Goal: Task Accomplishment & Management: Manage account settings

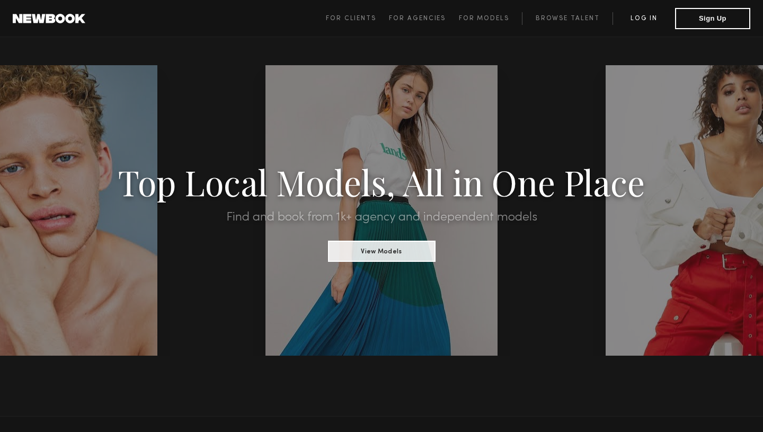
click at [648, 22] on link "Log in" at bounding box center [643, 18] width 63 height 13
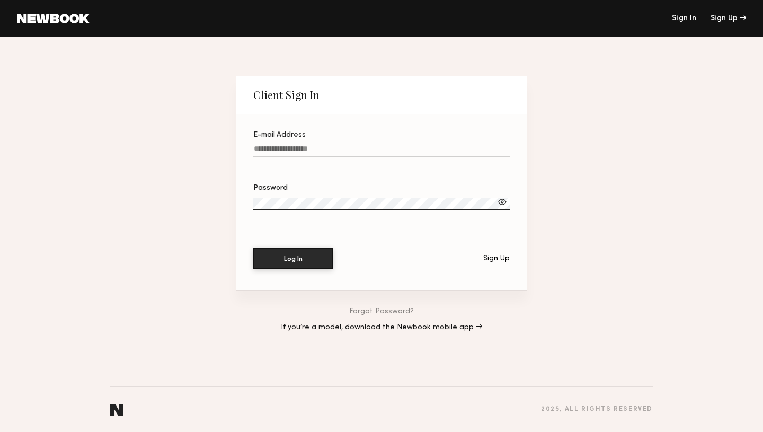
click at [416, 147] on input "E-mail Address" at bounding box center [381, 151] width 256 height 12
click at [361, 190] on div "Password" at bounding box center [381, 187] width 256 height 7
click at [501, 204] on div at bounding box center [502, 202] width 11 height 11
click at [322, 255] on button "Log In" at bounding box center [292, 257] width 79 height 21
click at [371, 193] on label "Password" at bounding box center [381, 202] width 256 height 36
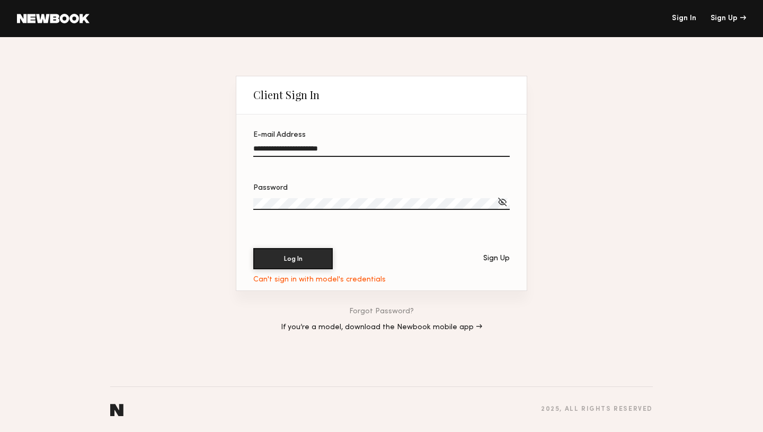
click at [253, 248] on button "Log In" at bounding box center [292, 258] width 79 height 21
click at [367, 154] on input "**********" at bounding box center [381, 151] width 256 height 12
type input "**********"
click at [444, 197] on label "Password" at bounding box center [381, 202] width 256 height 36
click at [377, 307] on div "Forgot Password? If you’re a model, download the Newbook mobile app →" at bounding box center [381, 319] width 291 height 57
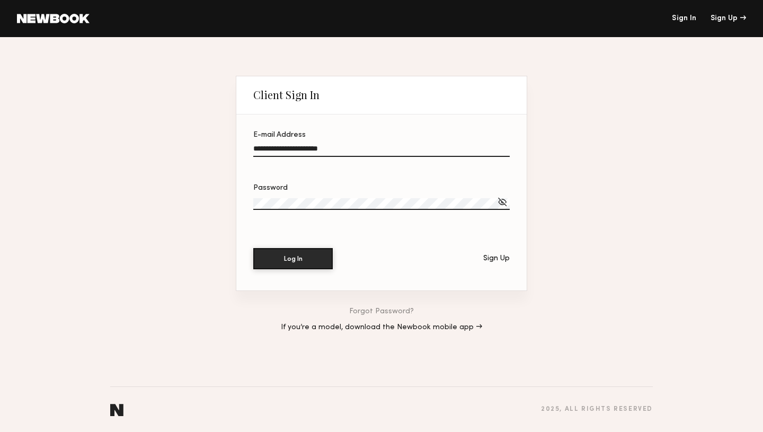
click at [379, 312] on link "Forgot Password?" at bounding box center [381, 311] width 65 height 7
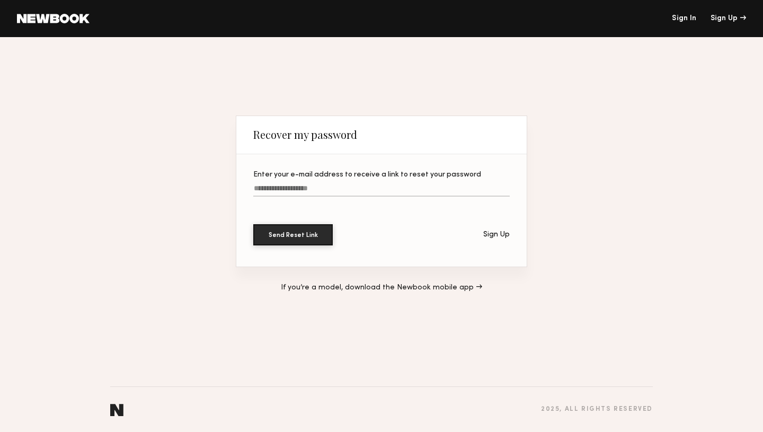
click at [459, 194] on input "Enter your e-mail address to receive a link to reset your password" at bounding box center [381, 190] width 256 height 12
type input "**********"
click at [253, 224] on button "Send Reset Link" at bounding box center [292, 234] width 79 height 21
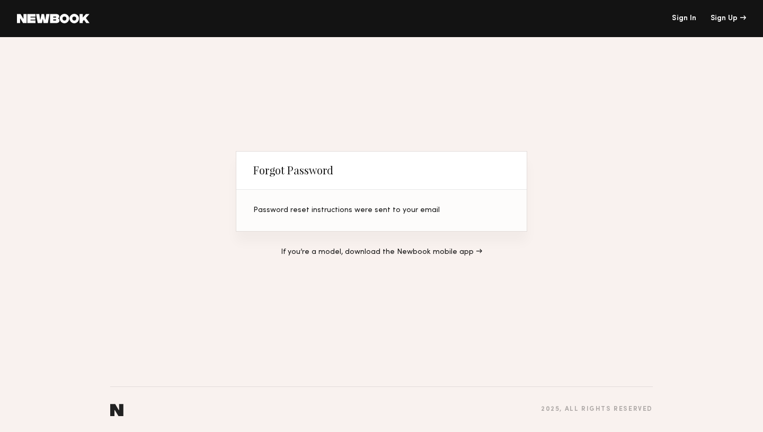
click at [688, 15] on link "Sign In" at bounding box center [684, 18] width 24 height 7
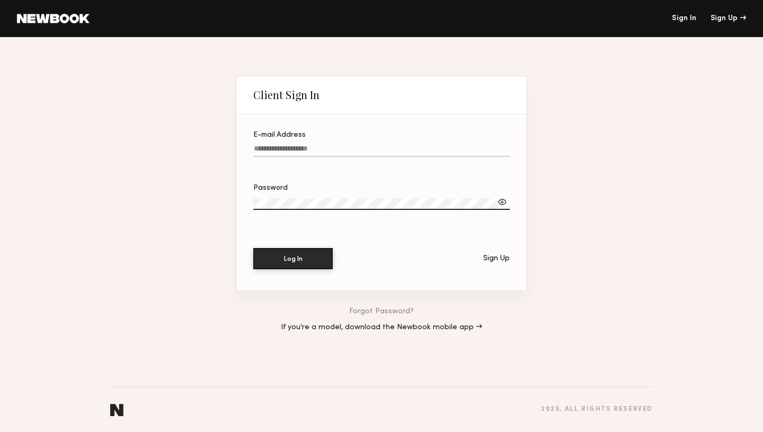
click at [364, 144] on label "E-mail Address" at bounding box center [381, 149] width 256 height 36
click at [364, 145] on input "E-mail Address" at bounding box center [381, 151] width 256 height 12
type input "**********"
click at [319, 188] on div "Password" at bounding box center [381, 187] width 256 height 7
click at [253, 248] on button "Log In" at bounding box center [292, 258] width 79 height 21
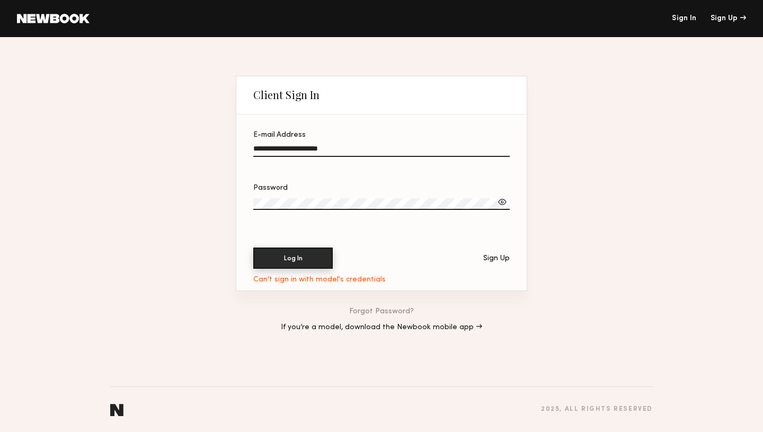
click at [316, 256] on button "Log In" at bounding box center [292, 257] width 79 height 21
click at [690, 23] on header "Sign In Sign Up" at bounding box center [381, 18] width 763 height 37
